Goal: Contribute content: Add original content to the website for others to see

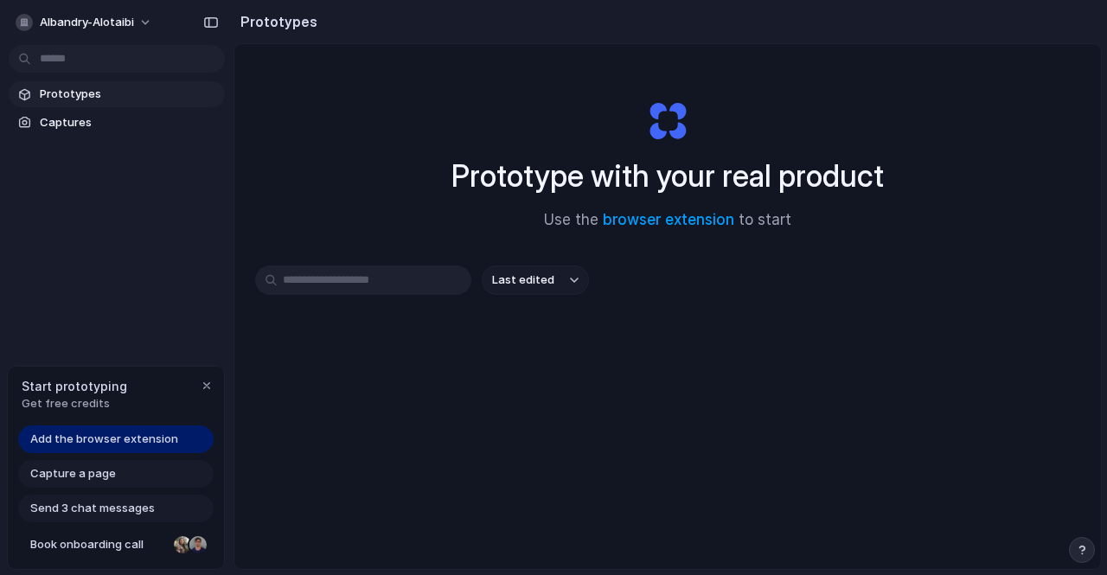
click at [157, 440] on span "Add the browser extension" at bounding box center [104, 439] width 148 height 17
click at [391, 304] on div "Last edited" at bounding box center [667, 342] width 825 height 152
click at [627, 217] on link "browser extension" at bounding box center [668, 219] width 131 height 17
click at [51, 119] on span "Captures" at bounding box center [129, 122] width 178 height 17
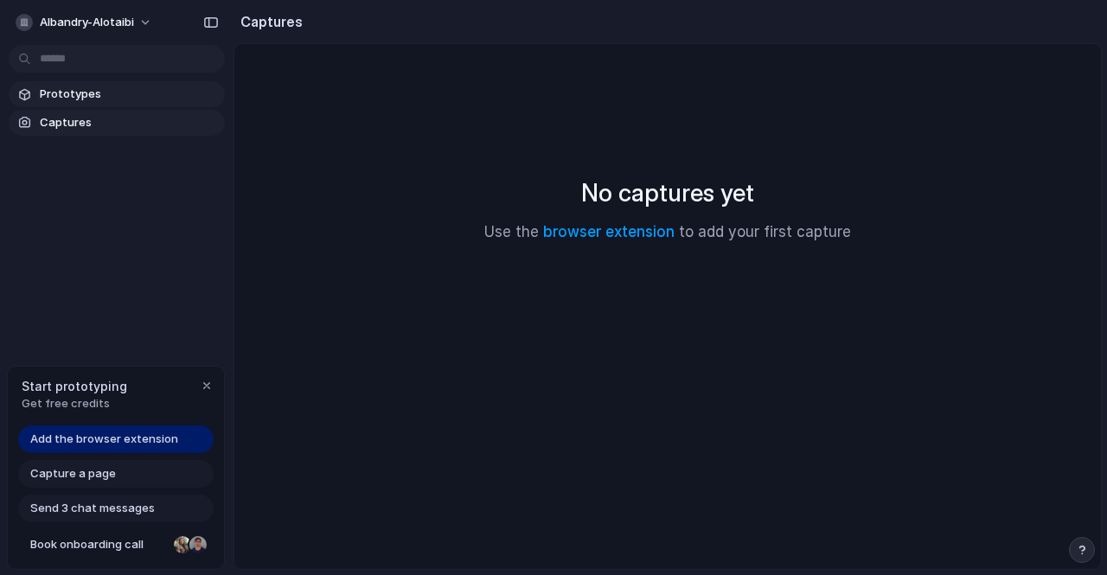
click at [69, 92] on span "Prototypes" at bounding box center [129, 94] width 178 height 17
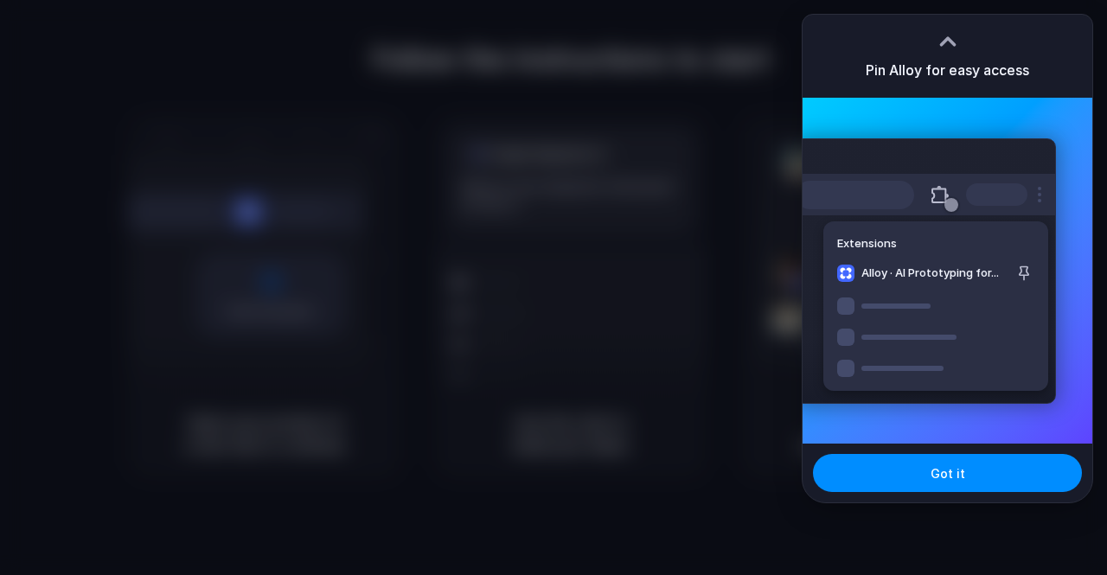
click at [605, 234] on div at bounding box center [553, 287] width 1107 height 575
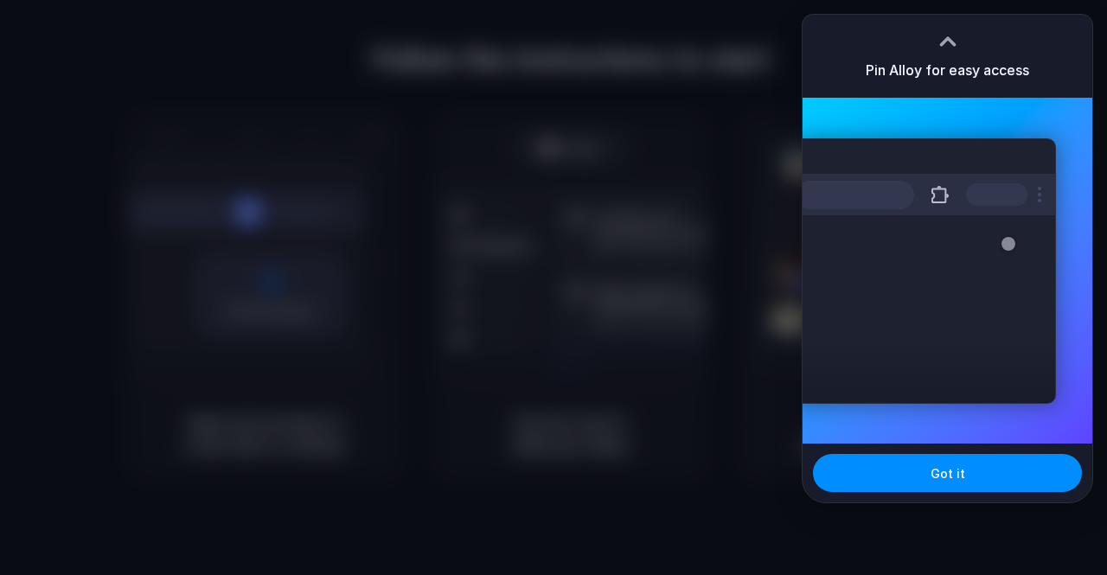
click at [757, 400] on div at bounding box center [553, 287] width 1107 height 575
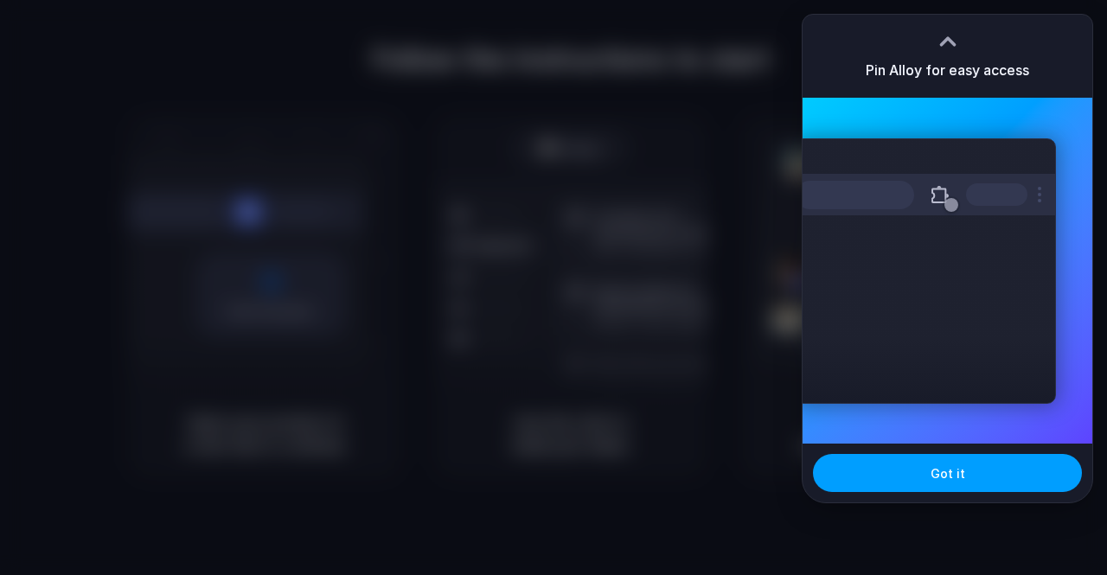
click at [926, 485] on button "Got it" at bounding box center [947, 473] width 269 height 38
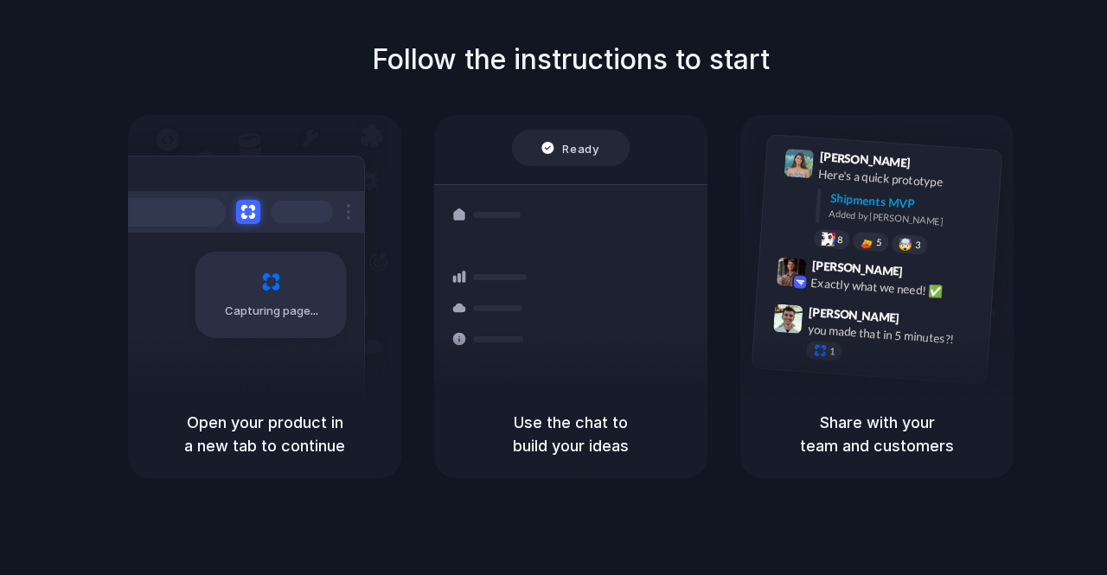
click at [926, 485] on div "Follow the instructions to start Capturing page Open your product in a new tab …" at bounding box center [571, 305] width 1142 height 610
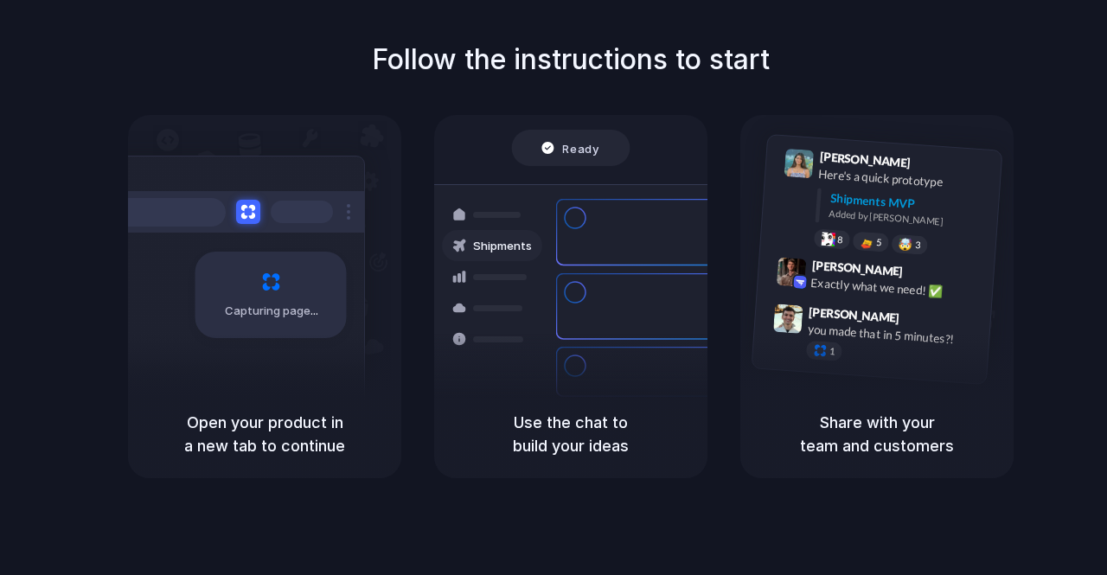
click at [573, 432] on h5 "Use the chat to build your ideas" at bounding box center [571, 434] width 232 height 47
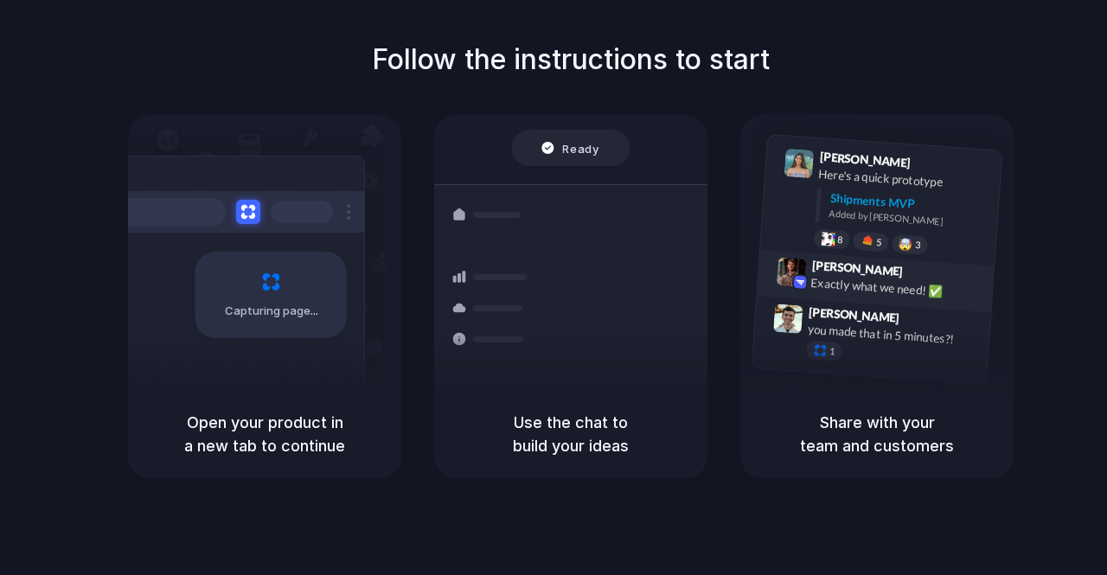
click at [850, 254] on div "Max Meyer 9:42 AM Exactly what we need! ✅" at bounding box center [875, 281] width 237 height 63
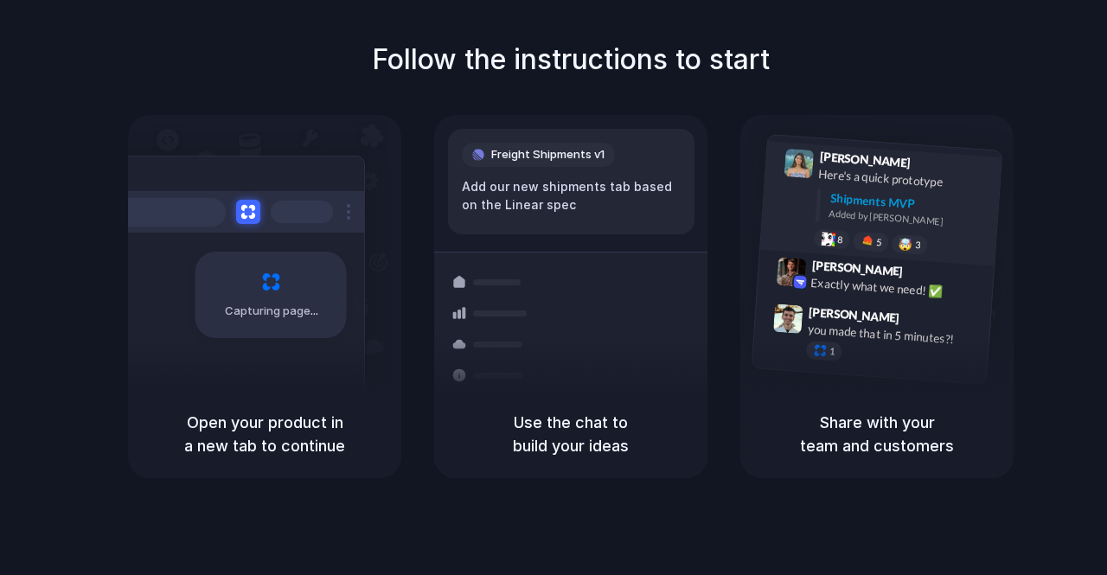
click at [860, 195] on div "Shipments MVP" at bounding box center [910, 203] width 160 height 29
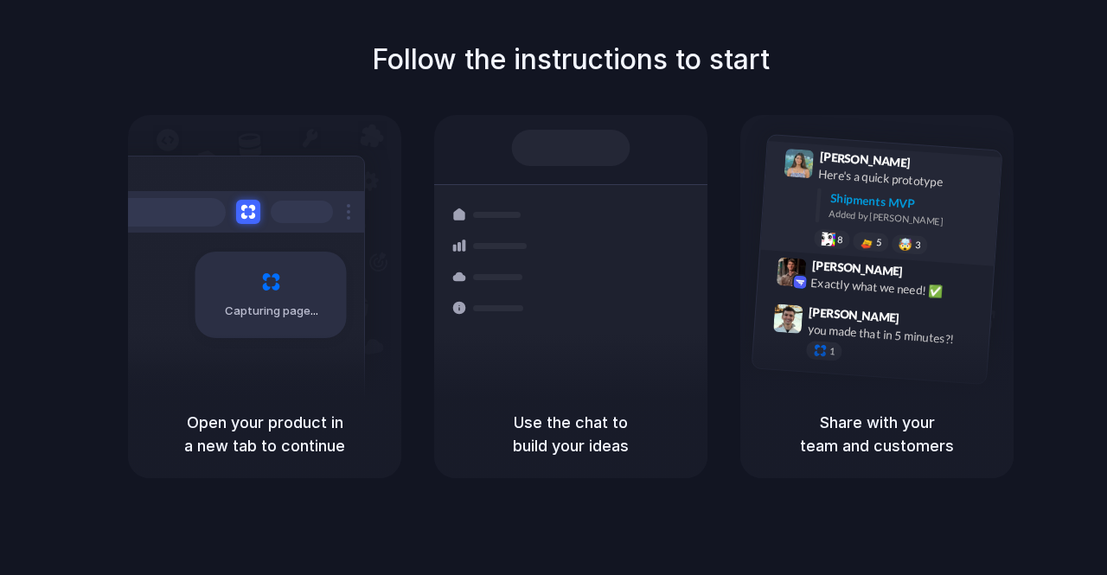
click at [860, 195] on div "Shipments MVP" at bounding box center [910, 203] width 160 height 29
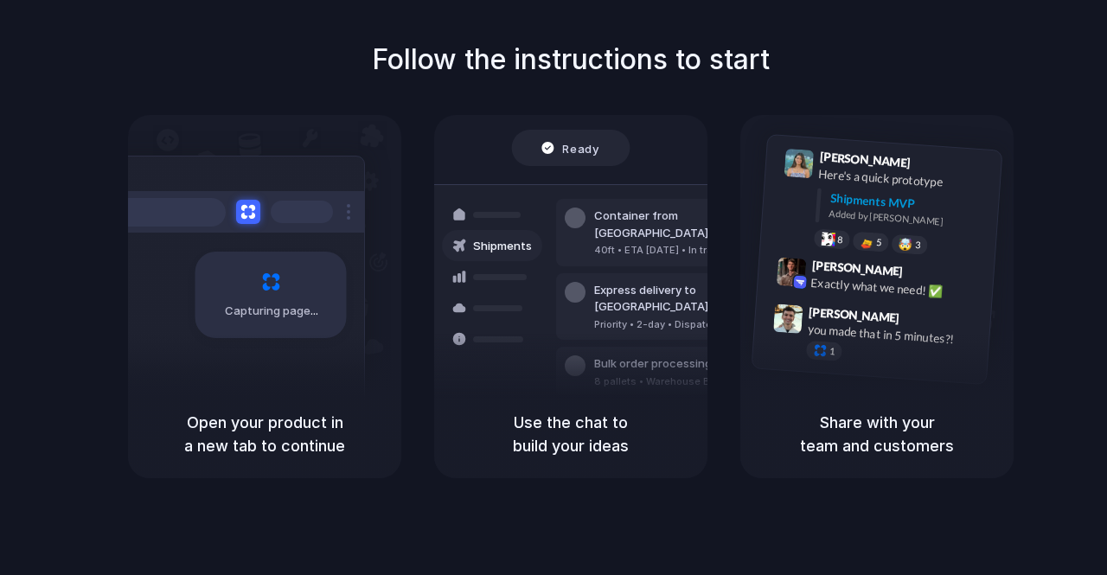
click at [584, 354] on div "Bulk order processing 8 pallets • Warehouse B • Packed" at bounding box center [673, 372] width 234 height 50
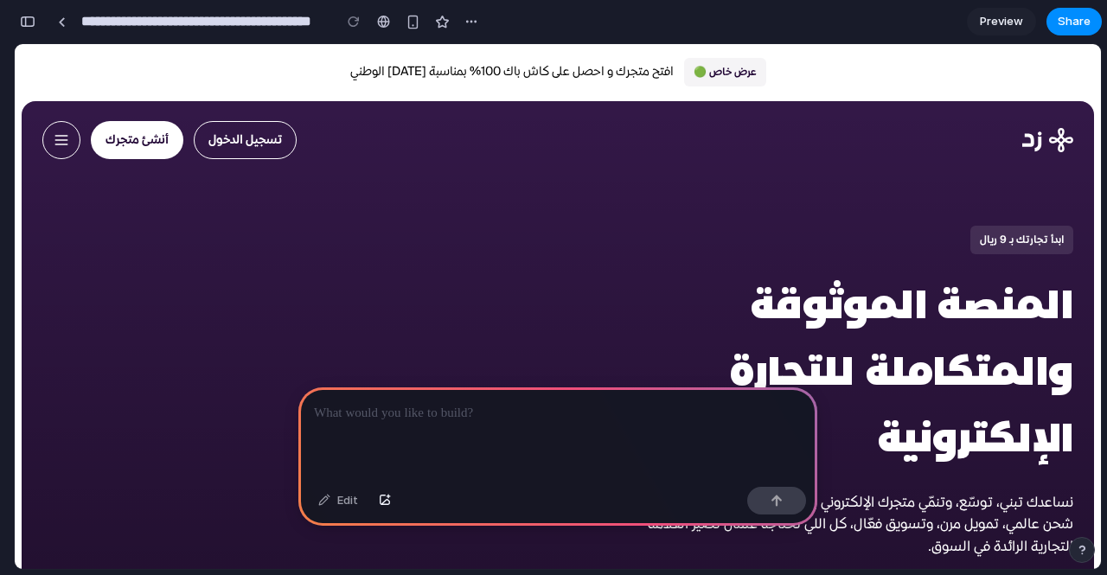
click at [421, 416] on p at bounding box center [558, 413] width 488 height 21
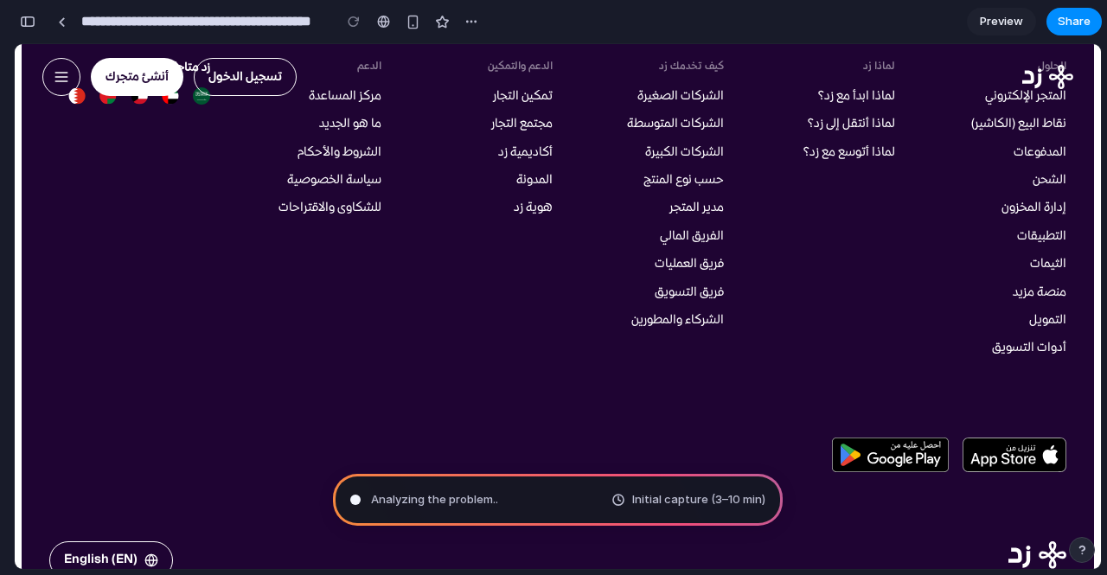
scroll to position [9866, 0]
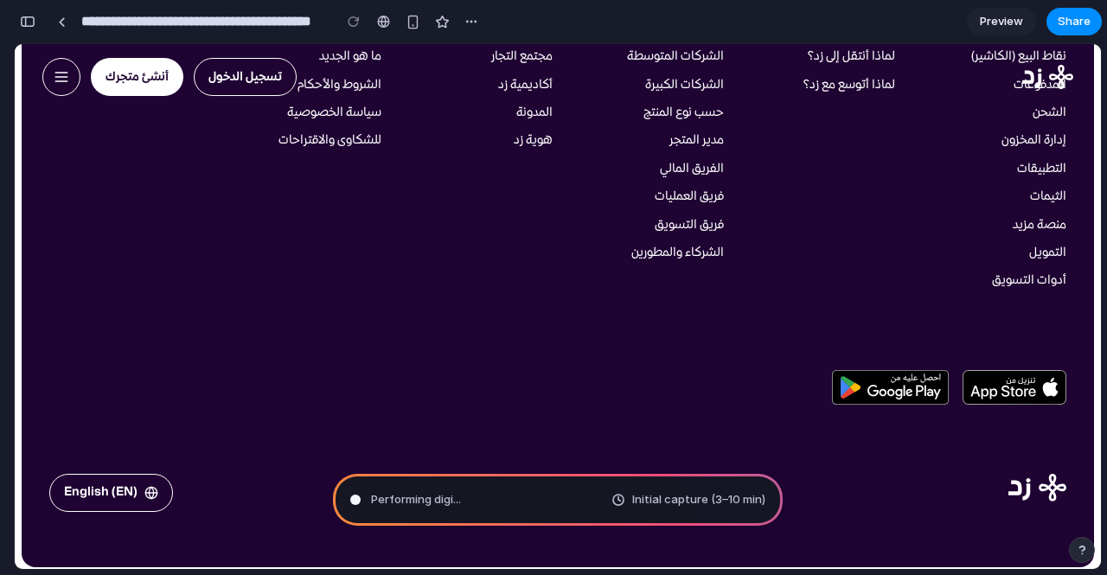
type input "**********"
